Goal: Task Accomplishment & Management: Use online tool/utility

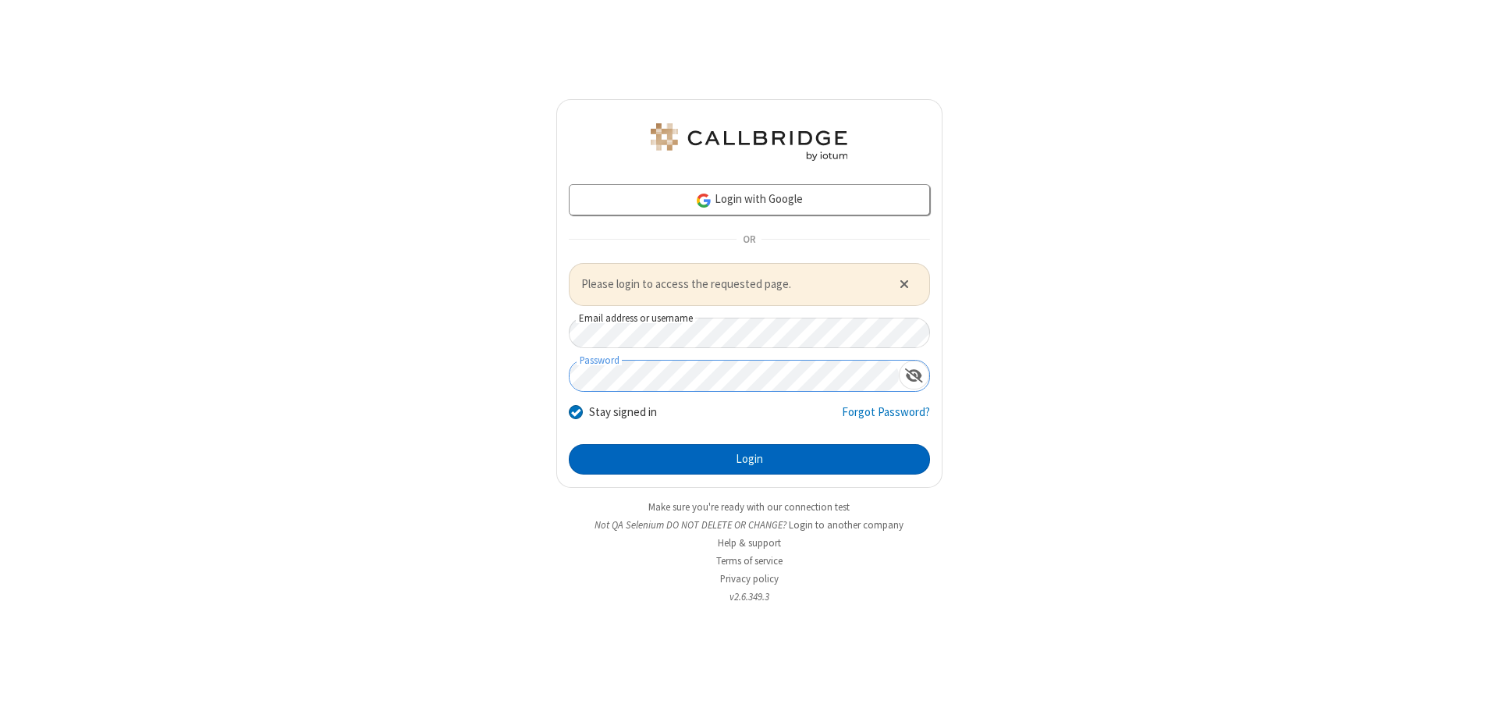
click at [749, 459] on button "Login" at bounding box center [749, 459] width 361 height 31
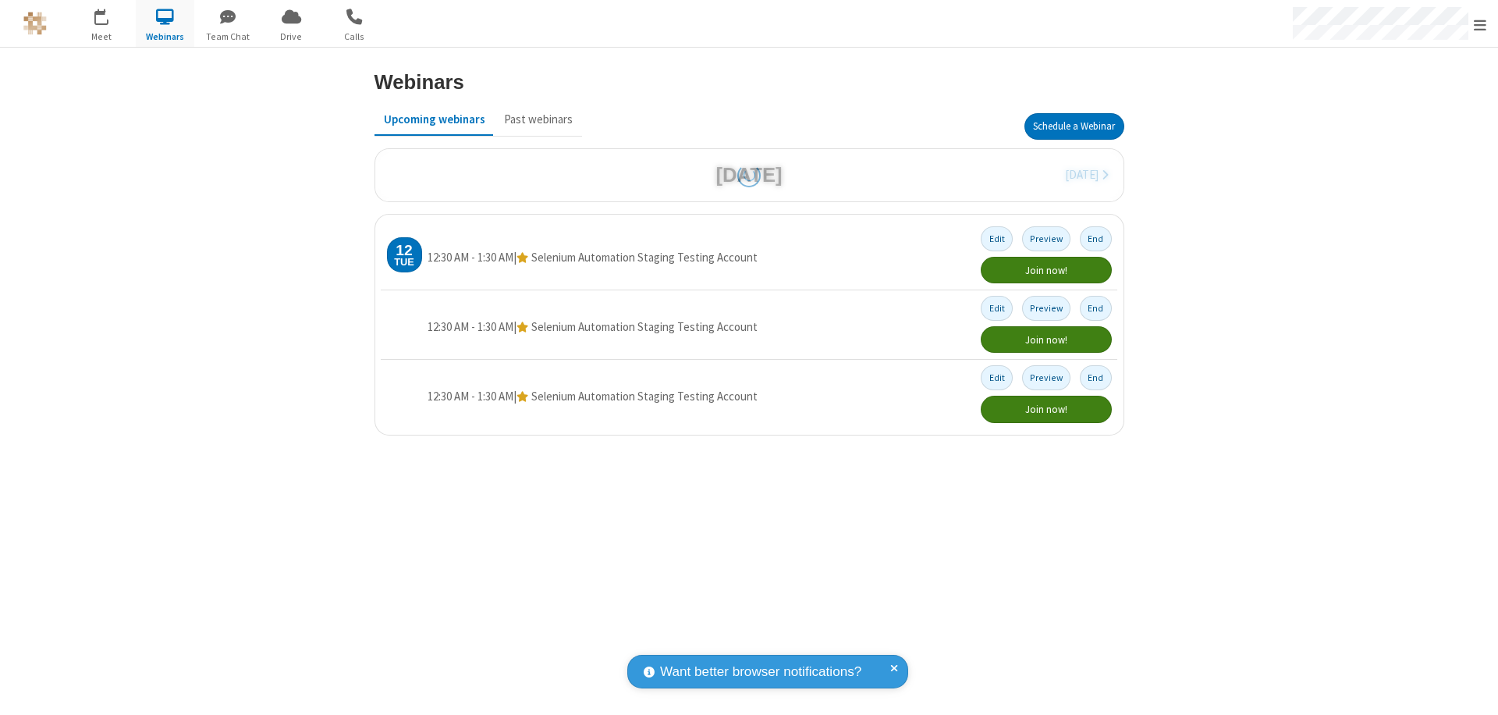
click at [1074, 126] on button "Schedule a Webinar" at bounding box center [1075, 126] width 100 height 27
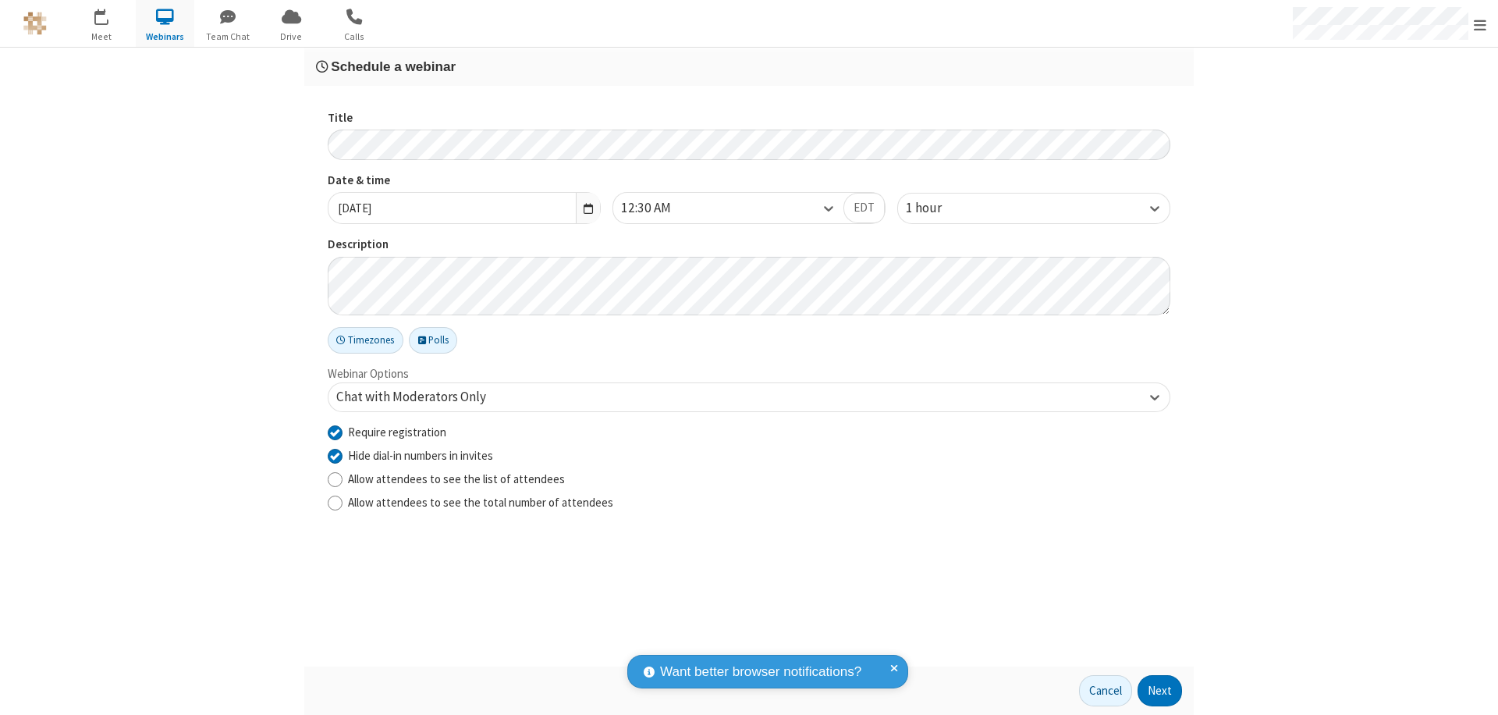
click at [335, 432] on input "Require registration" at bounding box center [335, 432] width 15 height 16
checkbox input "false"
click at [1161, 691] on button "Next" at bounding box center [1160, 690] width 44 height 31
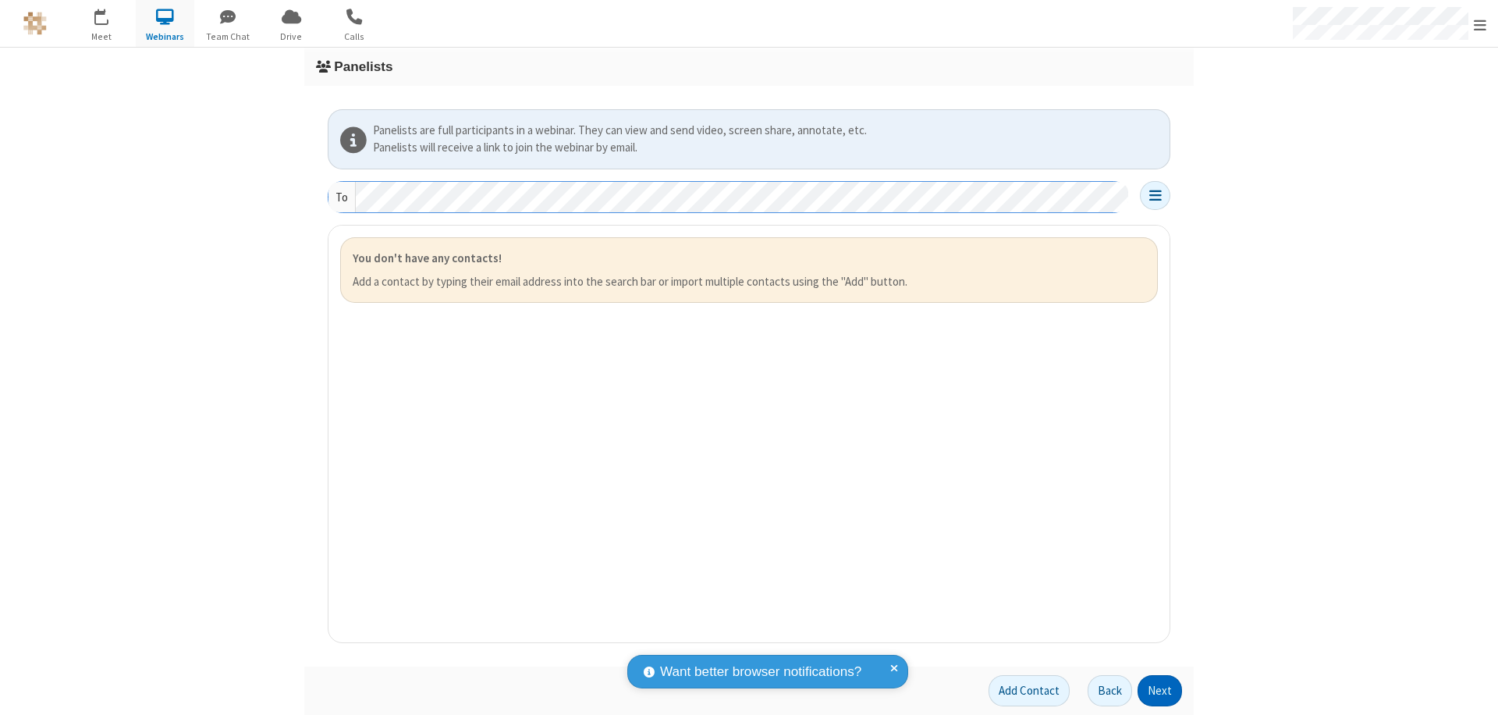
click at [1161, 691] on button "Next" at bounding box center [1160, 690] width 44 height 31
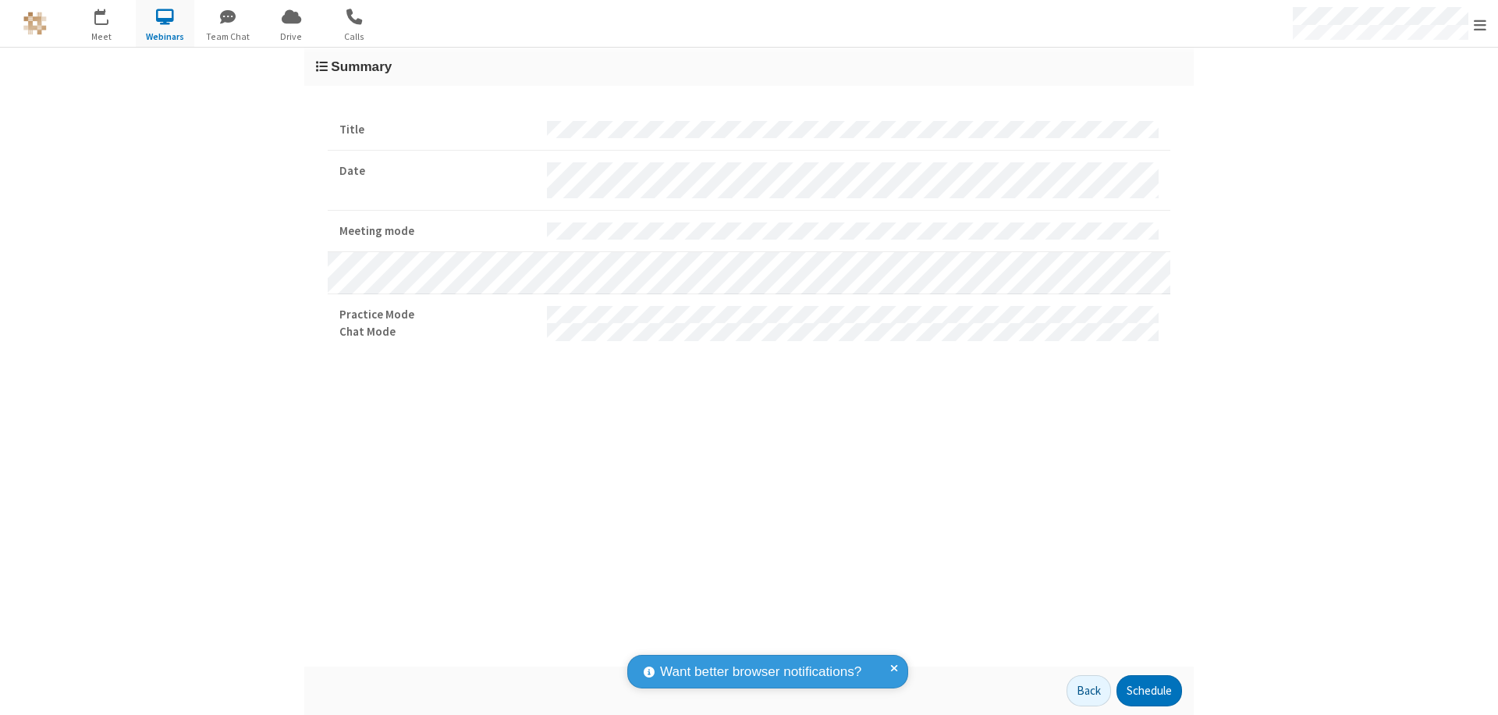
click at [1149, 691] on button "Schedule" at bounding box center [1150, 690] width 66 height 31
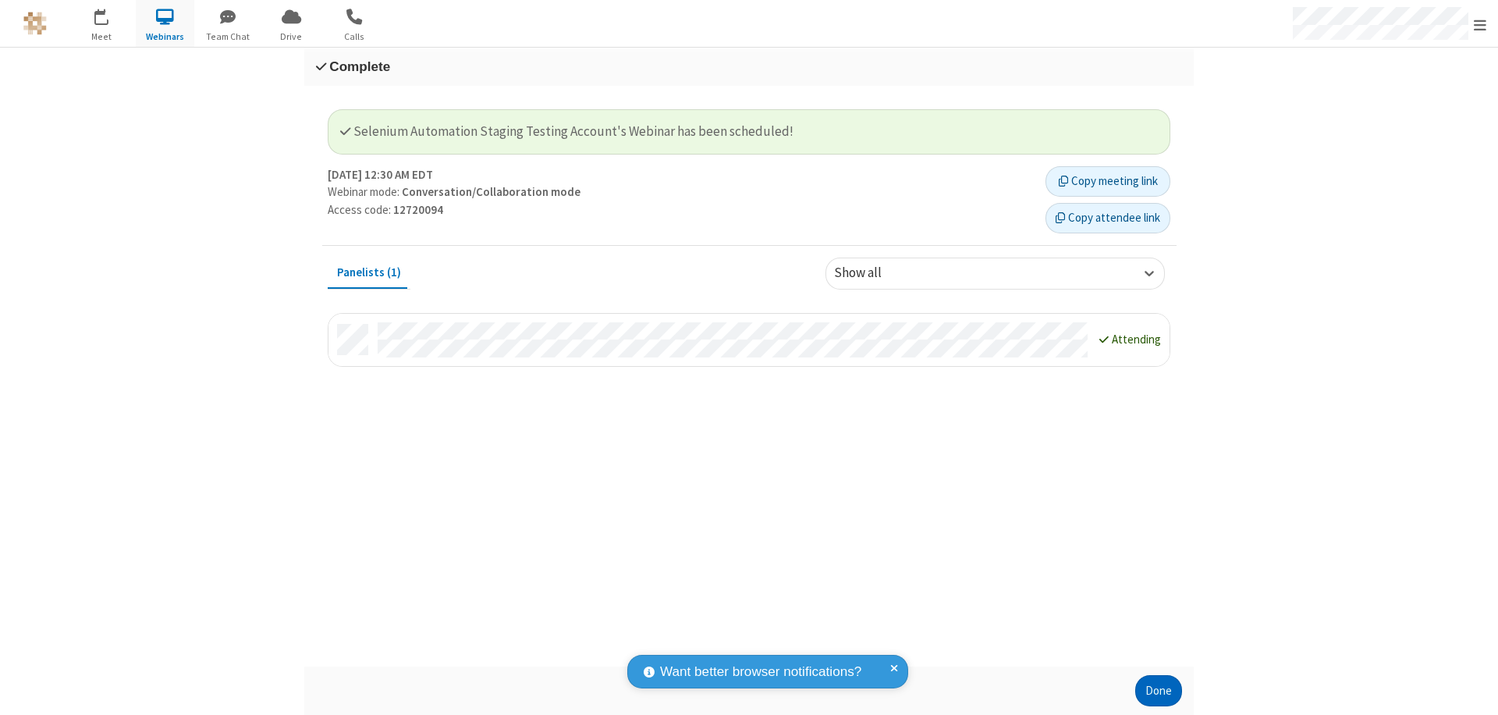
click at [1159, 691] on button "Done" at bounding box center [1159, 690] width 47 height 31
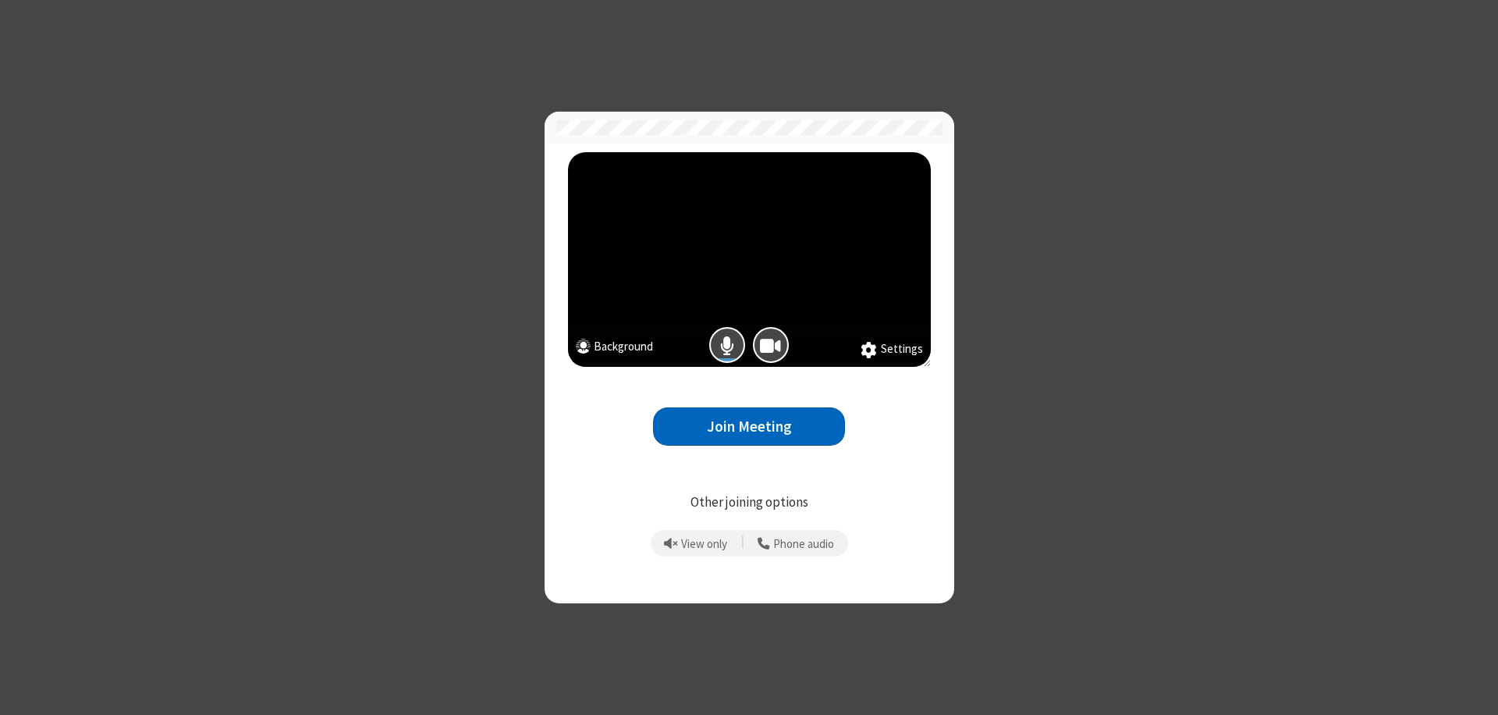
click at [749, 426] on button "Join Meeting" at bounding box center [749, 426] width 192 height 38
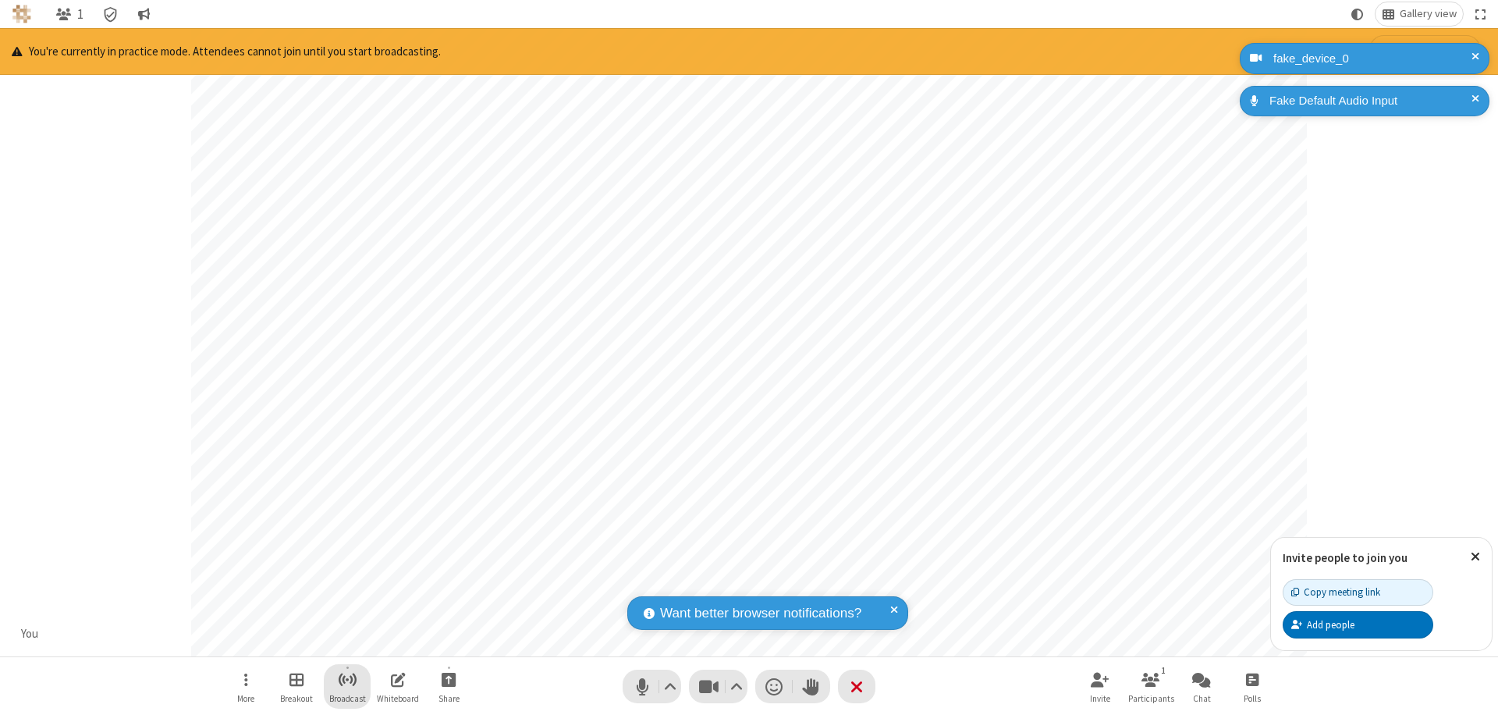
click at [347, 679] on span "Start broadcast" at bounding box center [348, 680] width 20 height 20
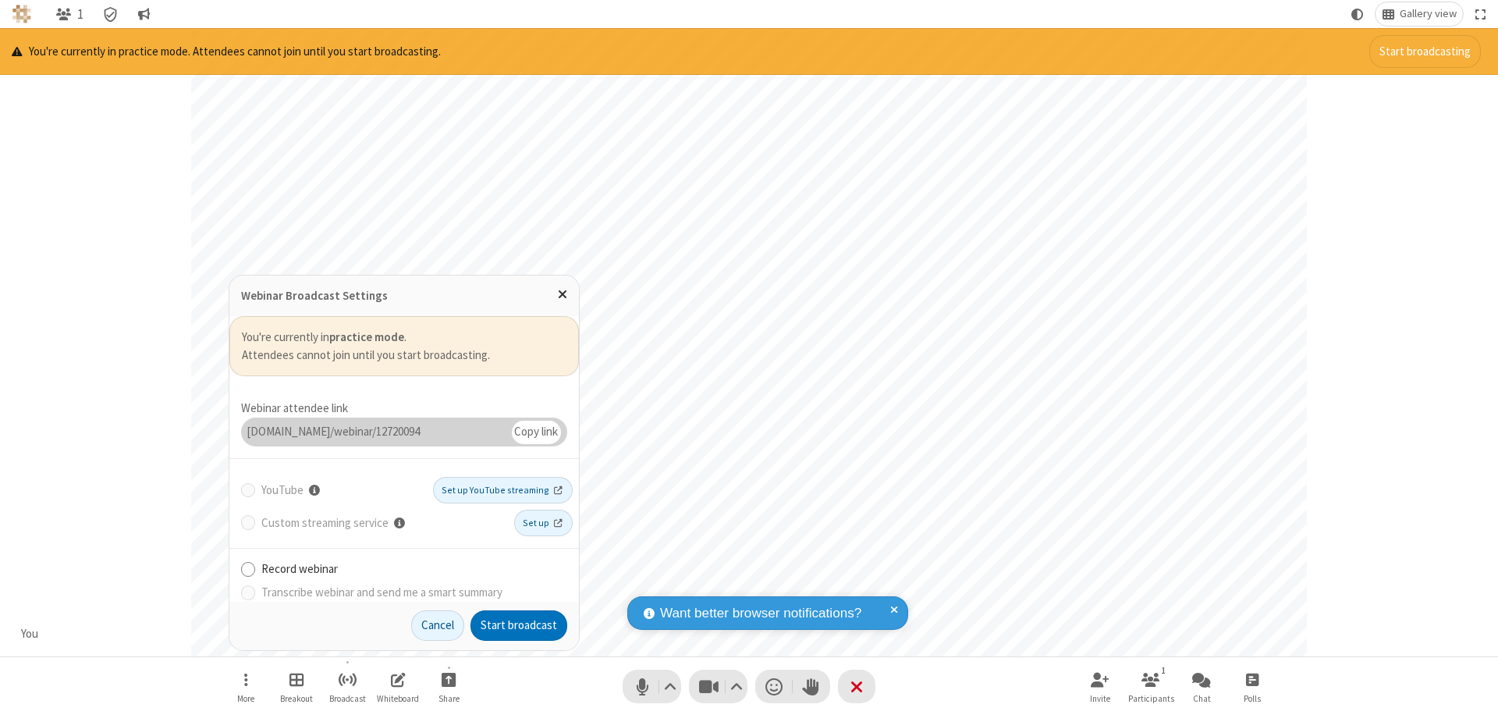
click at [519, 625] on button "Start broadcast" at bounding box center [519, 625] width 97 height 31
